Goal: Navigation & Orientation: Find specific page/section

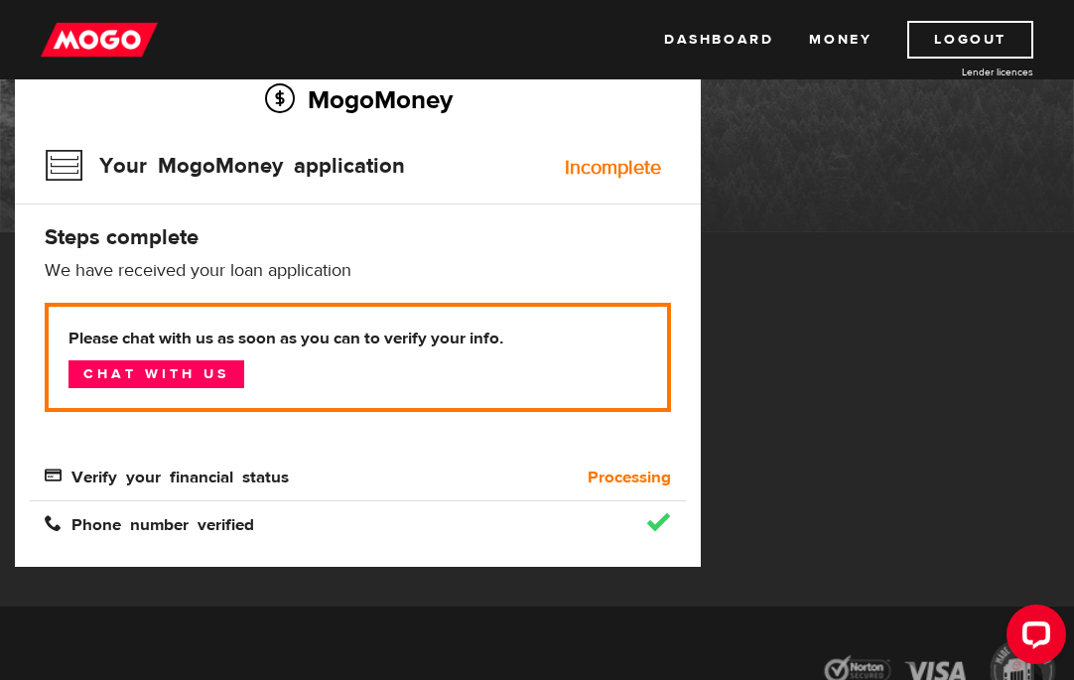
scroll to position [94, 0]
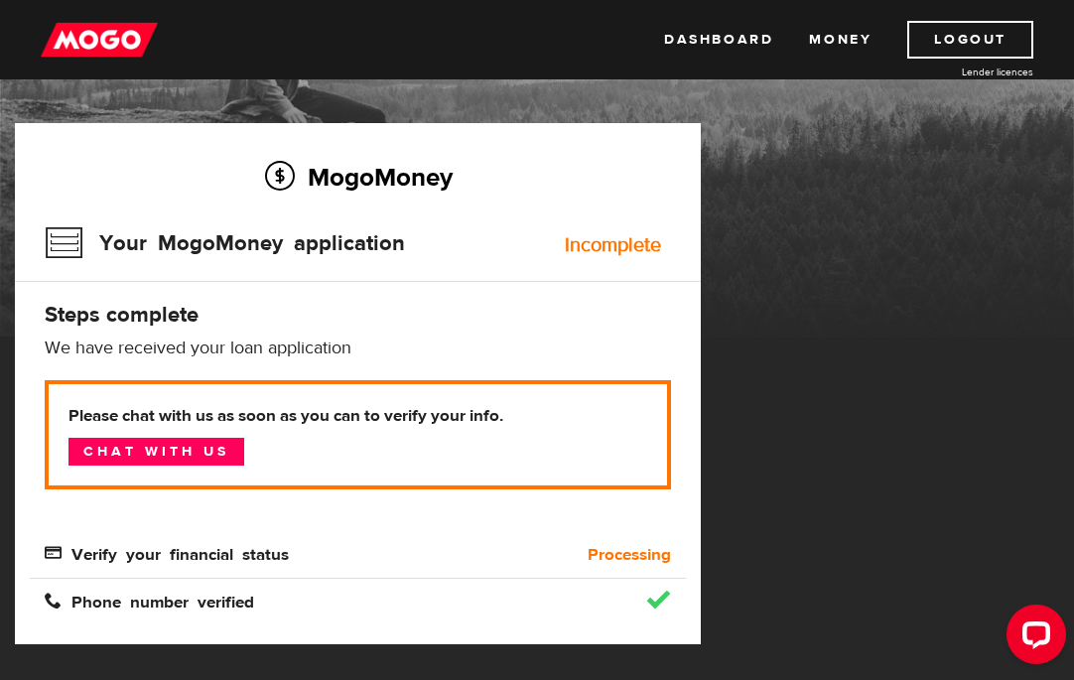
click at [68, 30] on img at bounding box center [99, 40] width 117 height 38
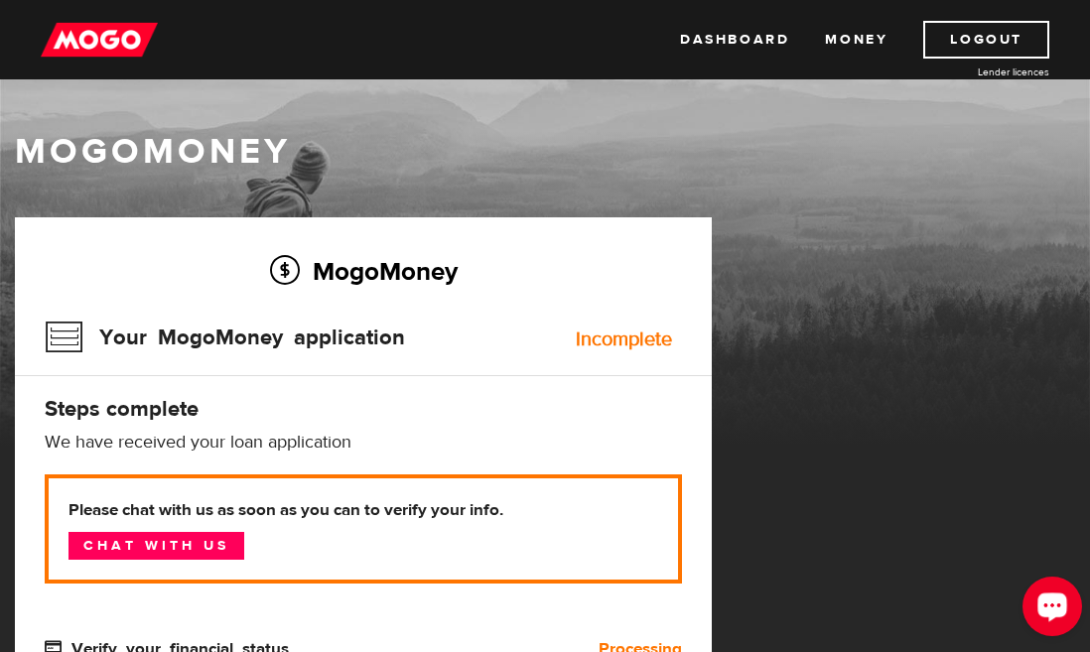
click at [1038, 609] on div "Open LiveChat chat widget" at bounding box center [1052, 605] width 34 height 34
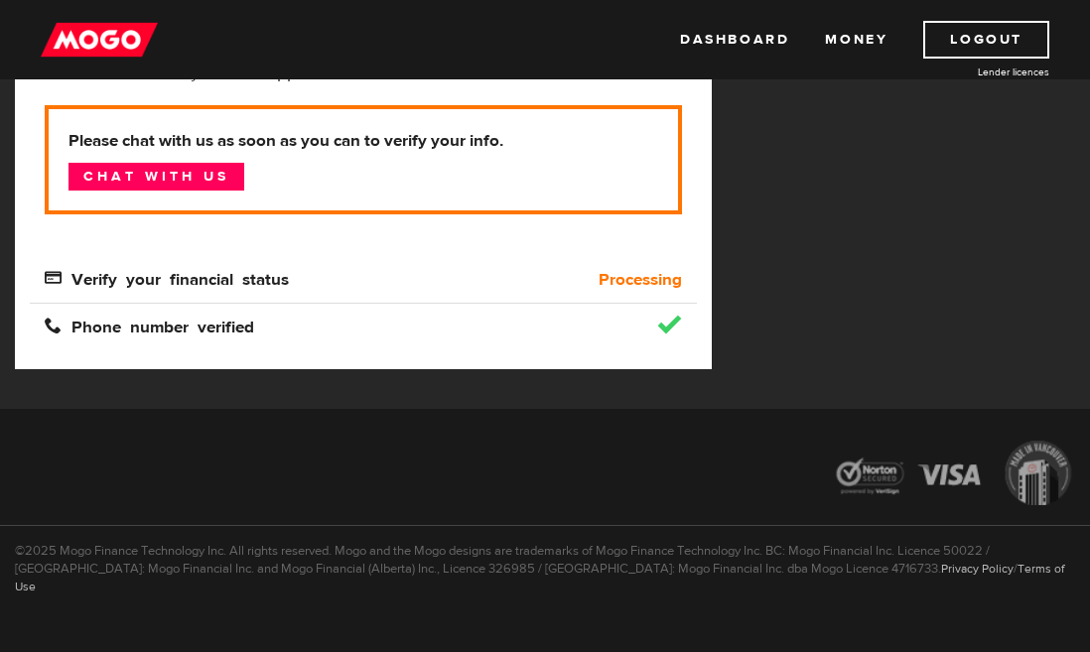
scroll to position [391, 0]
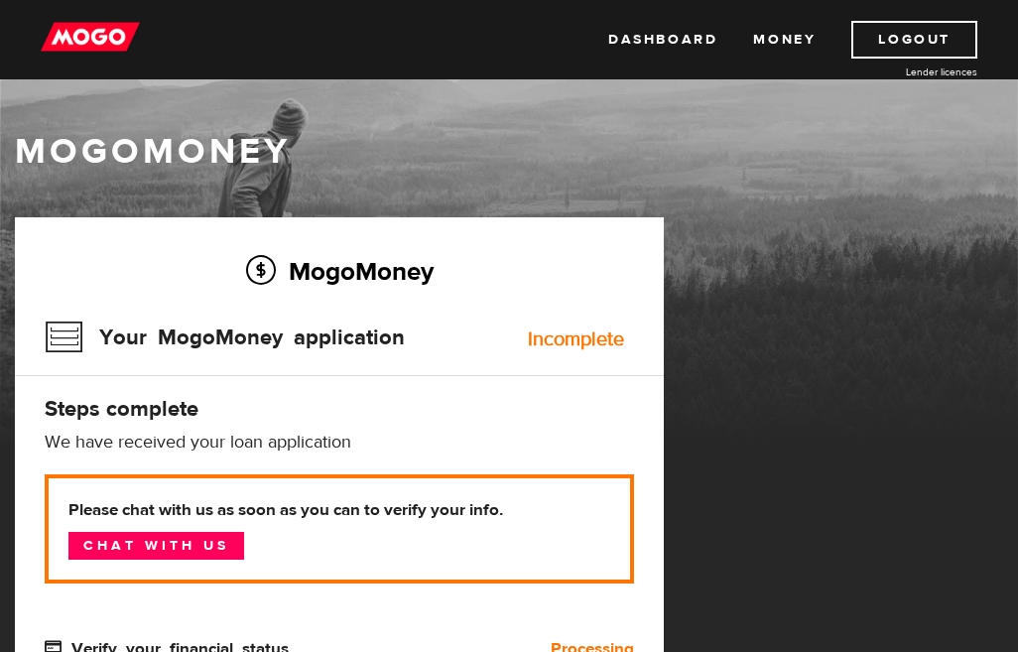
scroll to position [201, 0]
